Goal: Communication & Community: Connect with others

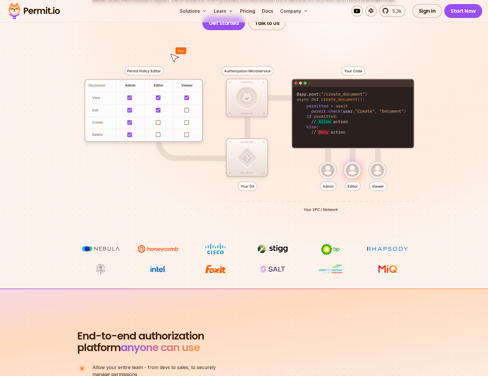
scroll to position [292, 0]
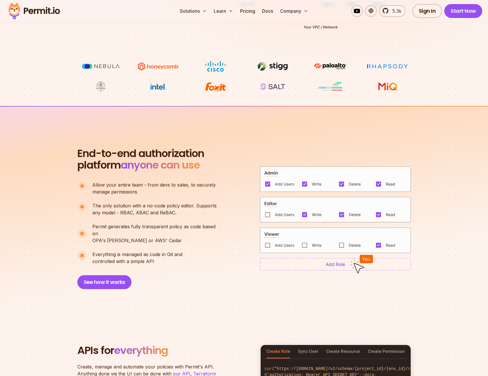
click at [102, 66] on img at bounding box center [100, 66] width 43 height 11
drag, startPoint x: 102, startPoint y: 66, endPoint x: 101, endPoint y: 75, distance: 9.2
click at [101, 75] on ul at bounding box center [244, 76] width 330 height 31
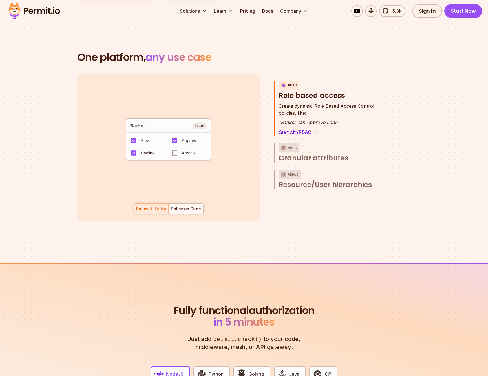
scroll to position [8, 0]
click at [174, 206] on div "Policy as Code" at bounding box center [186, 209] width 30 height 6
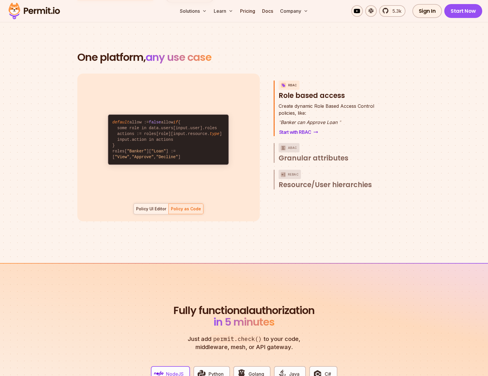
click at [148, 206] on div "Policy UI Editor" at bounding box center [151, 209] width 30 height 6
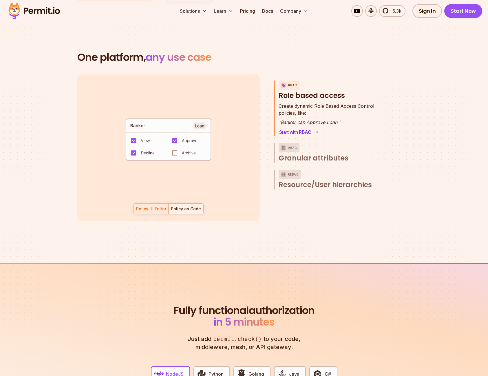
click at [169, 204] on div at bounding box center [186, 209] width 35 height 10
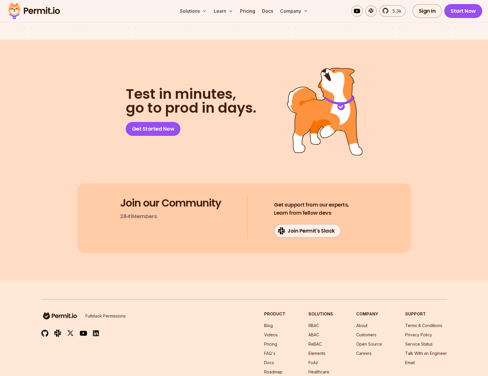
scroll to position [2993, 0]
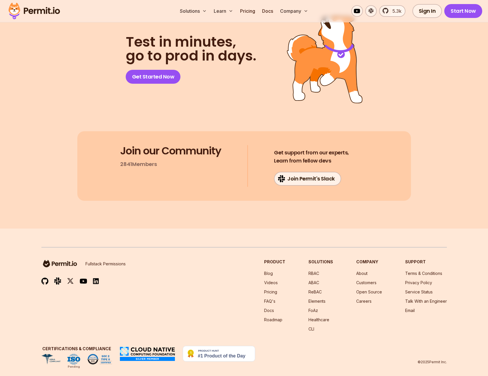
drag, startPoint x: 119, startPoint y: 146, endPoint x: 146, endPoint y: 185, distance: 47.8
click at [146, 185] on div "Join our Community 2841 Members Get support from our experts, Learn from fellow…" at bounding box center [244, 166] width 334 height 70
click at [150, 358] on footer "Fullstack Permissions Product Blog Videos Pricing FAQ's Docs Roadmap Solutions …" at bounding box center [244, 306] width 488 height 155
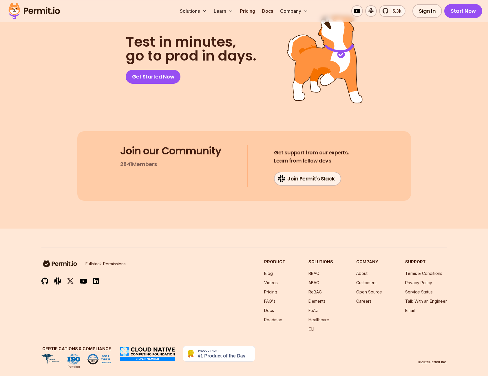
drag, startPoint x: 146, startPoint y: 371, endPoint x: 141, endPoint y: 368, distance: 6.2
click at [146, 371] on footer "Fullstack Permissions Product Blog Videos Pricing FAQ's Docs Roadmap Solutions …" at bounding box center [244, 306] width 488 height 155
